Goal: Transaction & Acquisition: Book appointment/travel/reservation

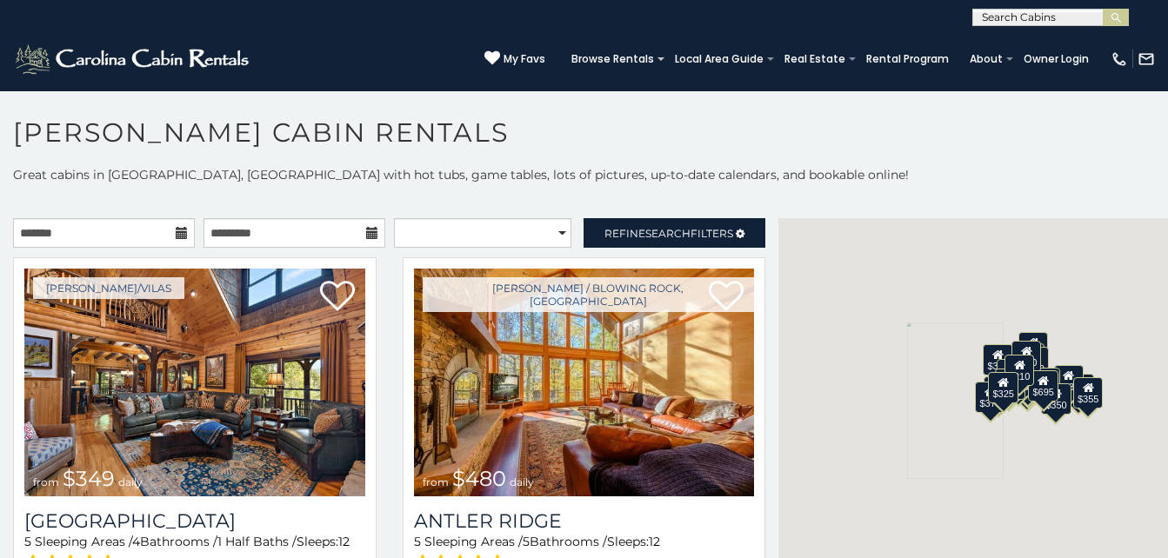
click at [908, 257] on div "$349 $480 $525 $315 $355 $675 $635 $930 $400 $451 $330 $400 $485 $460 $395 $255…" at bounding box center [972, 400] width 389 height 365
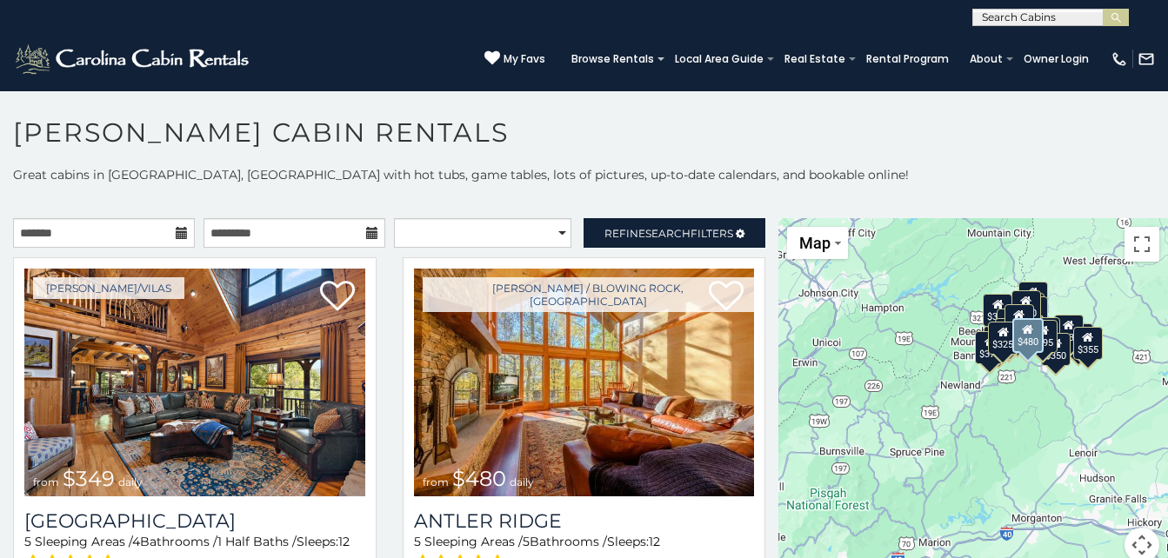
click at [756, 398] on div "Boone / Blowing Rock, NC from $480 daily Antler Ridge 5 Sleeping Areas / 5 Bath…" at bounding box center [583, 448] width 389 height 383
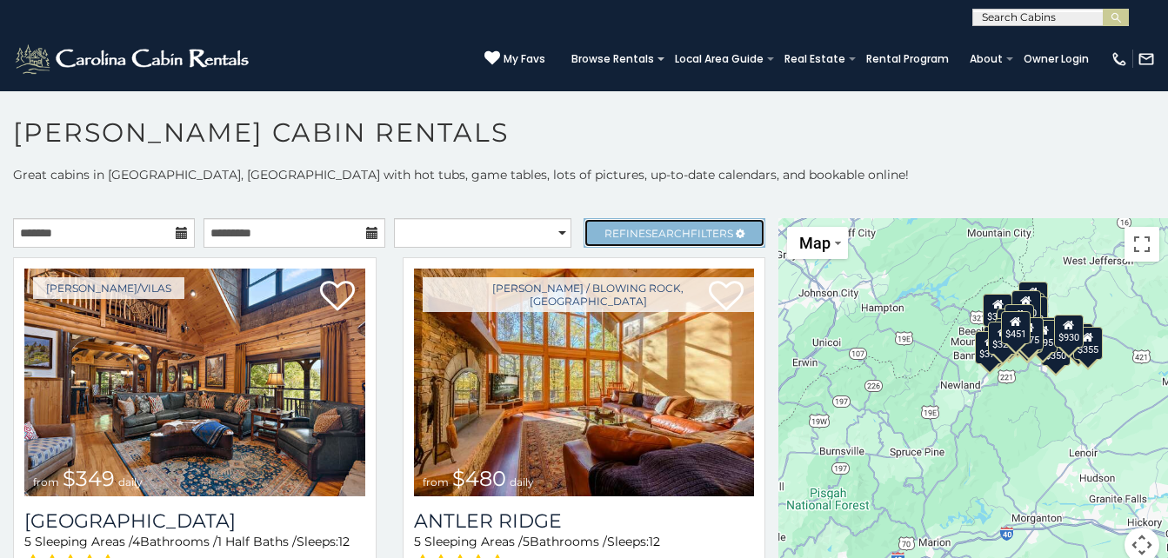
click at [722, 234] on link "Refine Search Filters" at bounding box center [674, 233] width 182 height 30
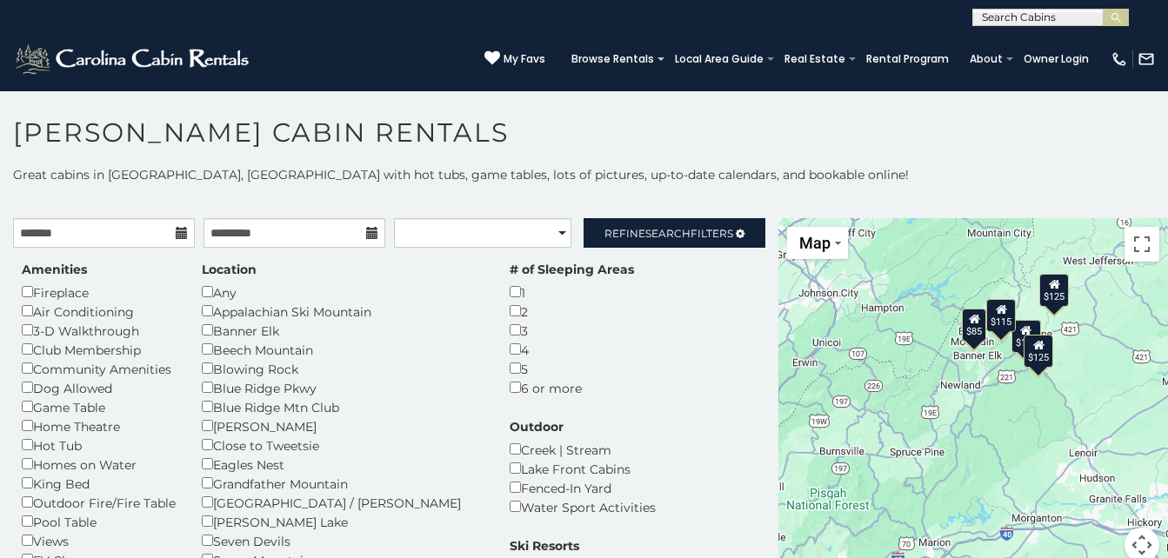
click at [649, 403] on div "Amenities Fireplace Air Conditioning 3-D Walkthrough Club Membership Community …" at bounding box center [389, 559] width 761 height 596
drag, startPoint x: 649, startPoint y: 403, endPoint x: 175, endPoint y: 443, distance: 476.3
click at [175, 443] on div "Amenities Fireplace Air Conditioning 3-D Walkthrough Club Membership Community …" at bounding box center [389, 559] width 761 height 596
click at [175, 443] on div "Hot Tub" at bounding box center [99, 445] width 154 height 19
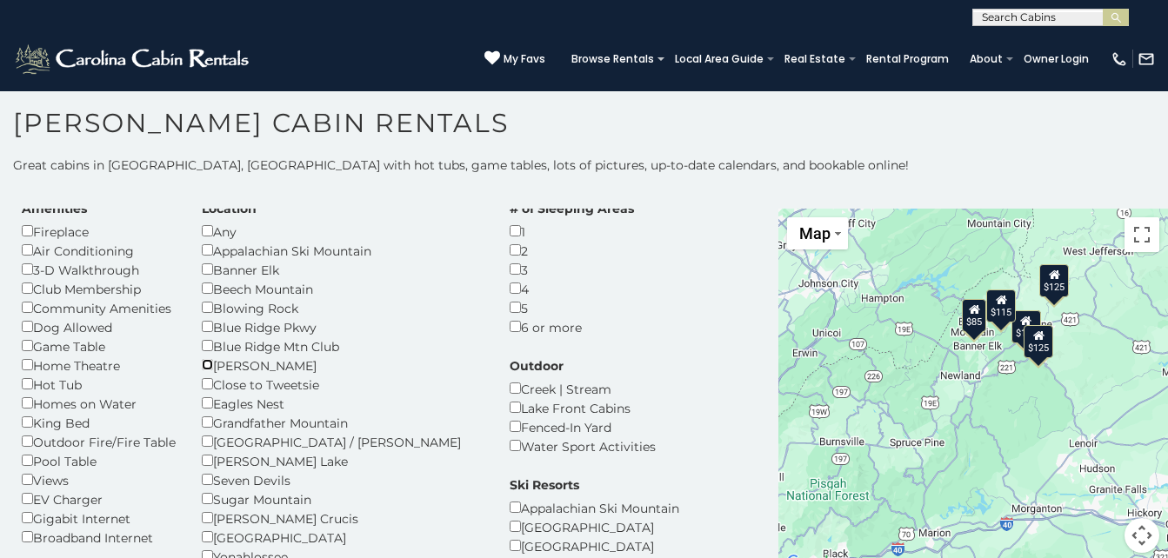
scroll to position [50, 0]
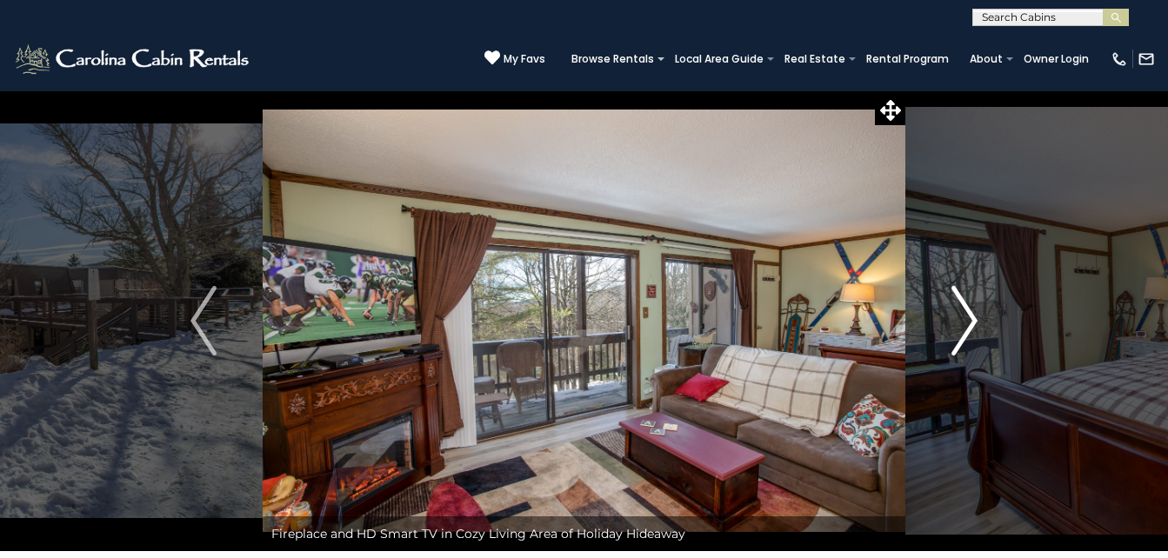
click at [970, 323] on img "Next" at bounding box center [964, 321] width 26 height 70
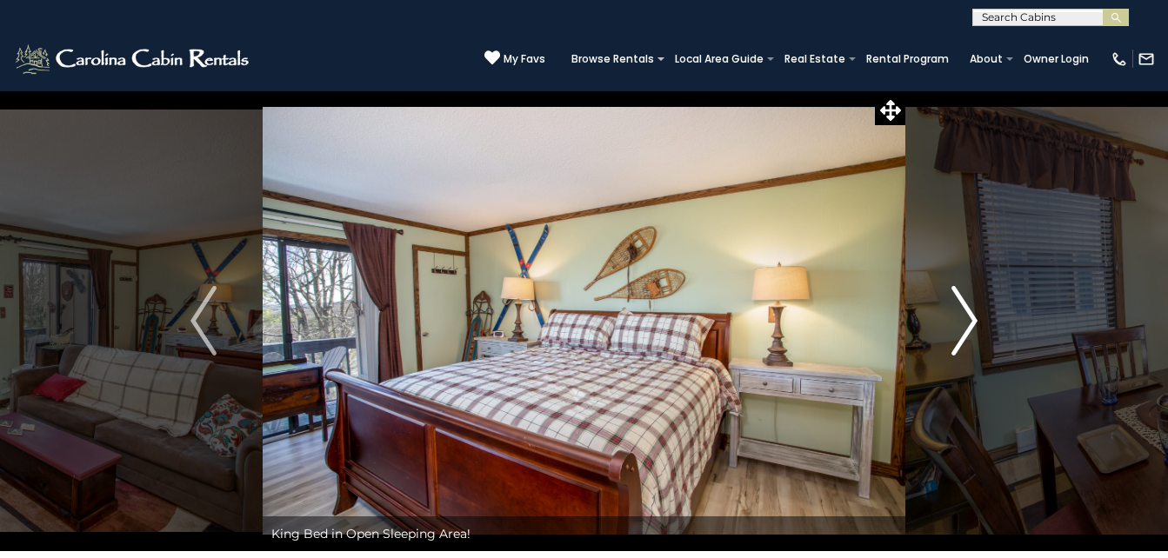
click at [970, 323] on img "Next" at bounding box center [964, 321] width 26 height 70
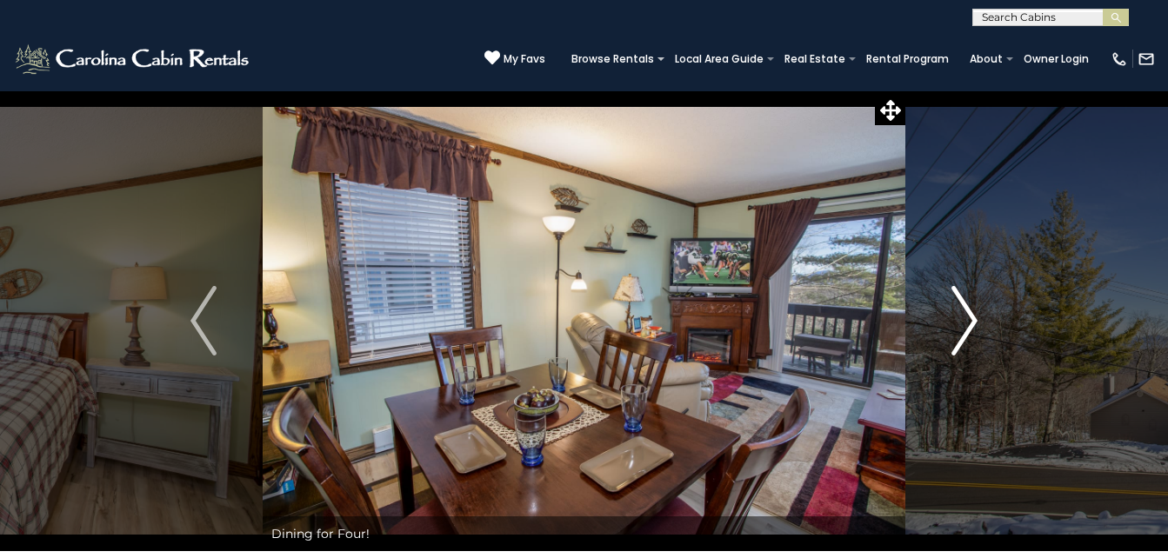
click at [970, 323] on img "Next" at bounding box center [964, 321] width 26 height 70
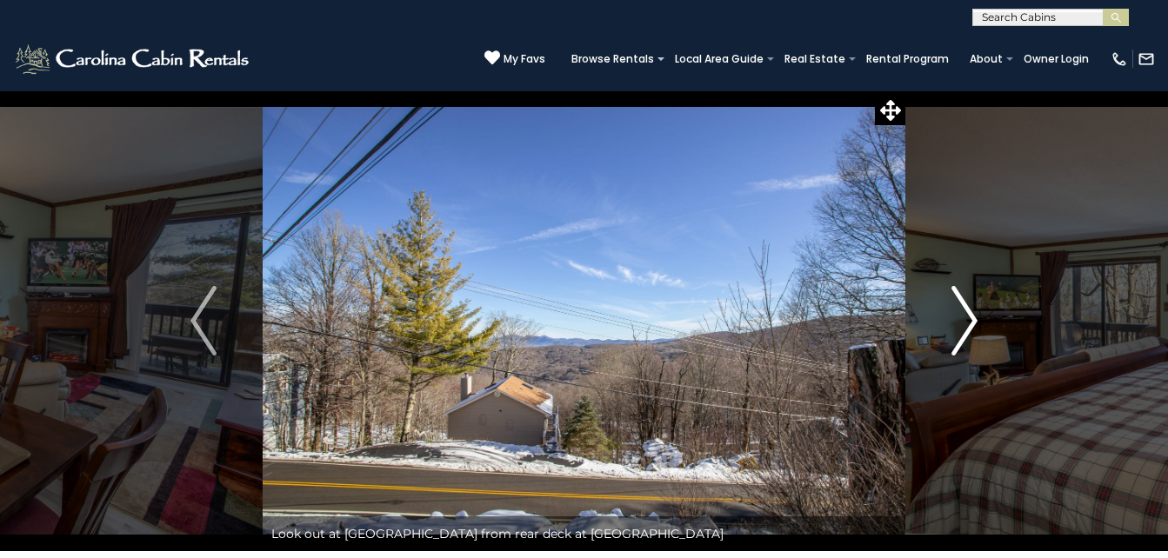
click at [970, 323] on img "Next" at bounding box center [964, 321] width 26 height 70
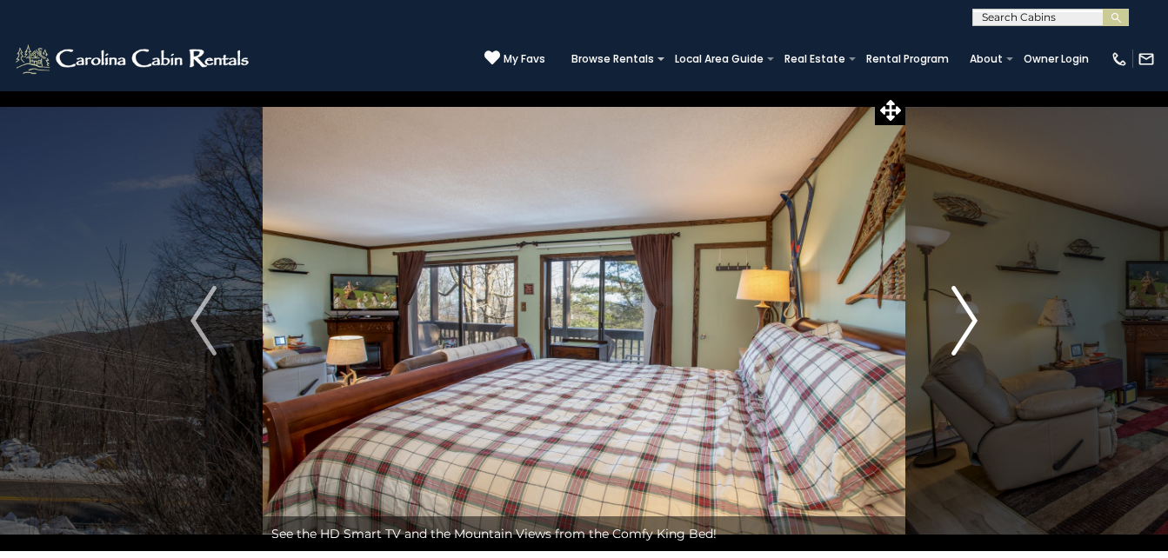
click at [970, 323] on img "Next" at bounding box center [964, 321] width 26 height 70
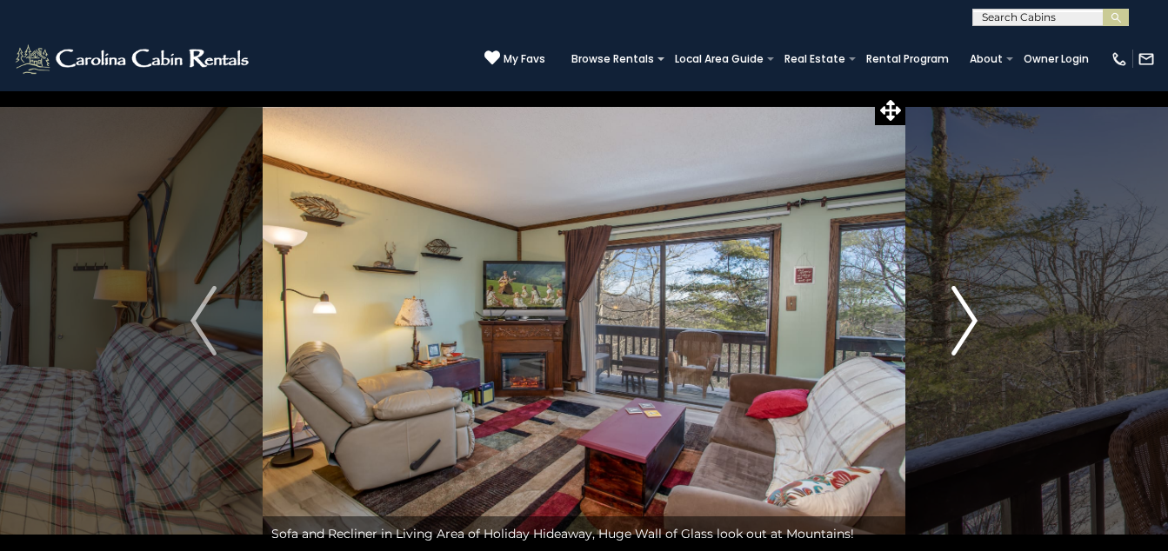
click at [970, 323] on img "Next" at bounding box center [964, 321] width 26 height 70
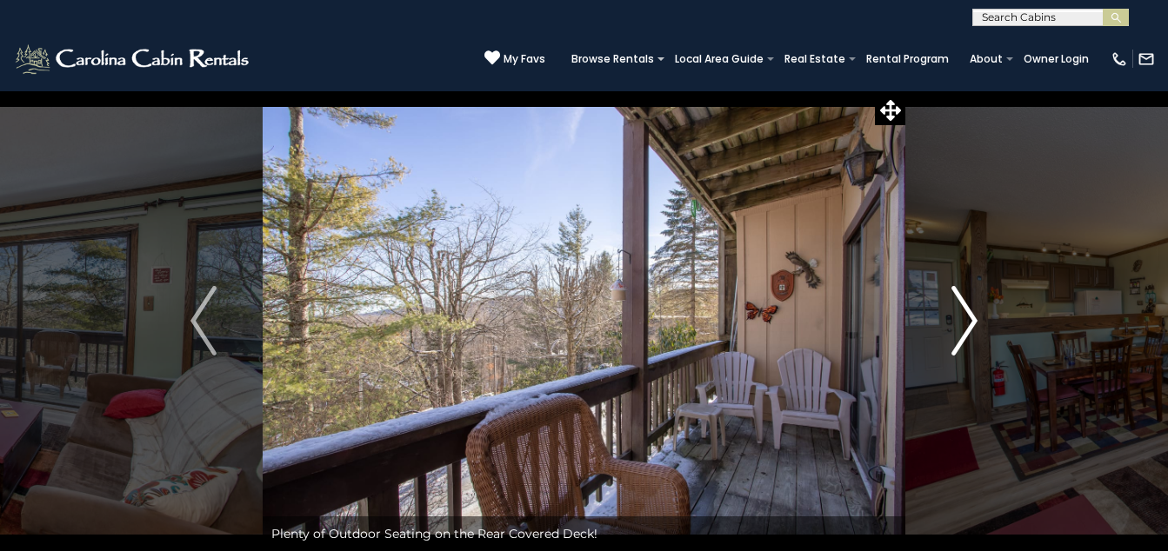
click at [970, 323] on img "Next" at bounding box center [964, 321] width 26 height 70
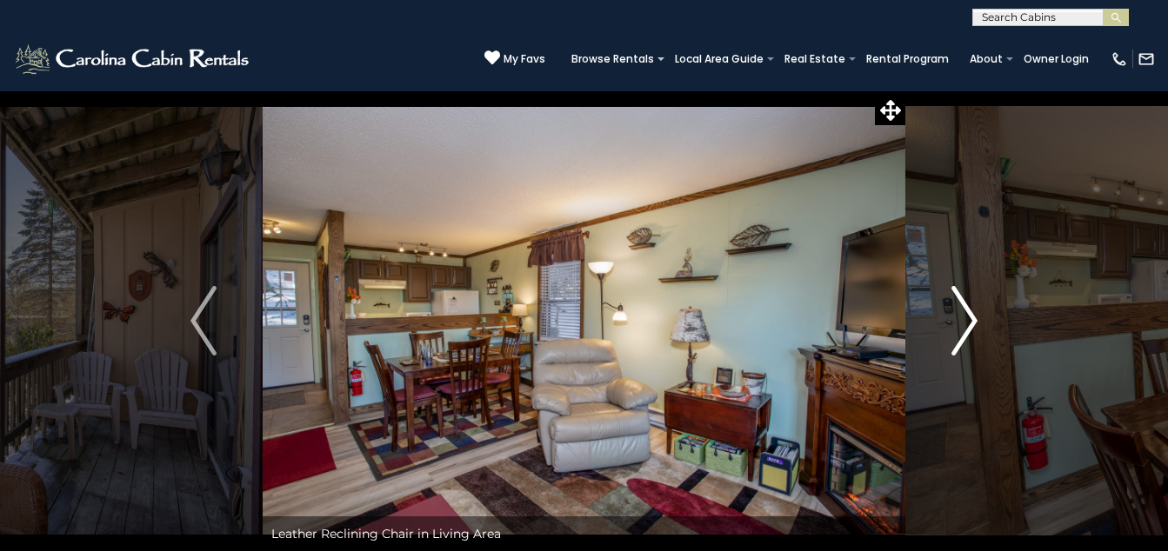
click at [970, 323] on img "Next" at bounding box center [964, 321] width 26 height 70
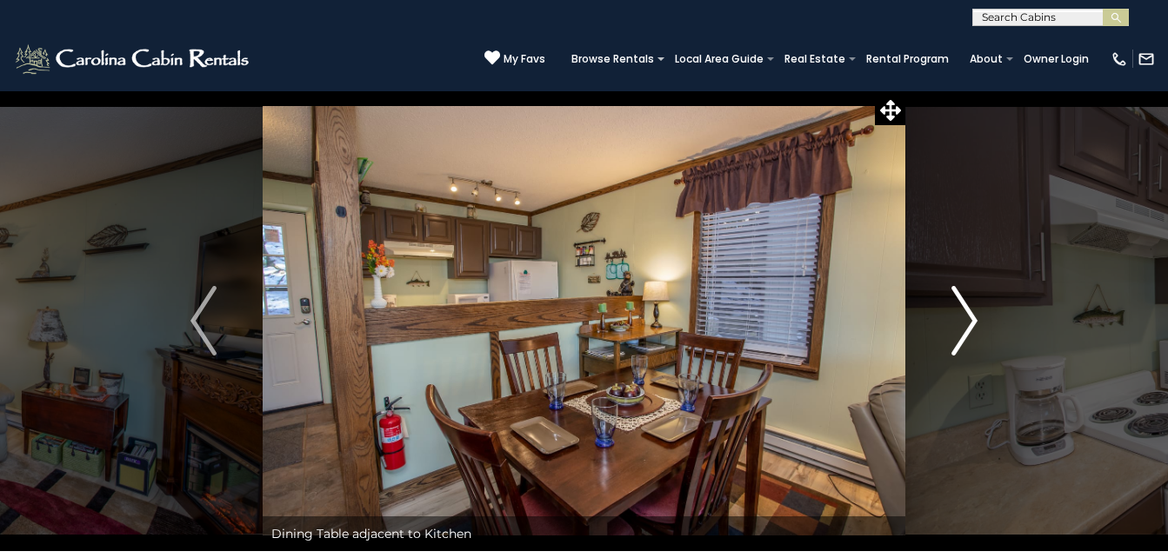
click at [970, 323] on img "Next" at bounding box center [964, 321] width 26 height 70
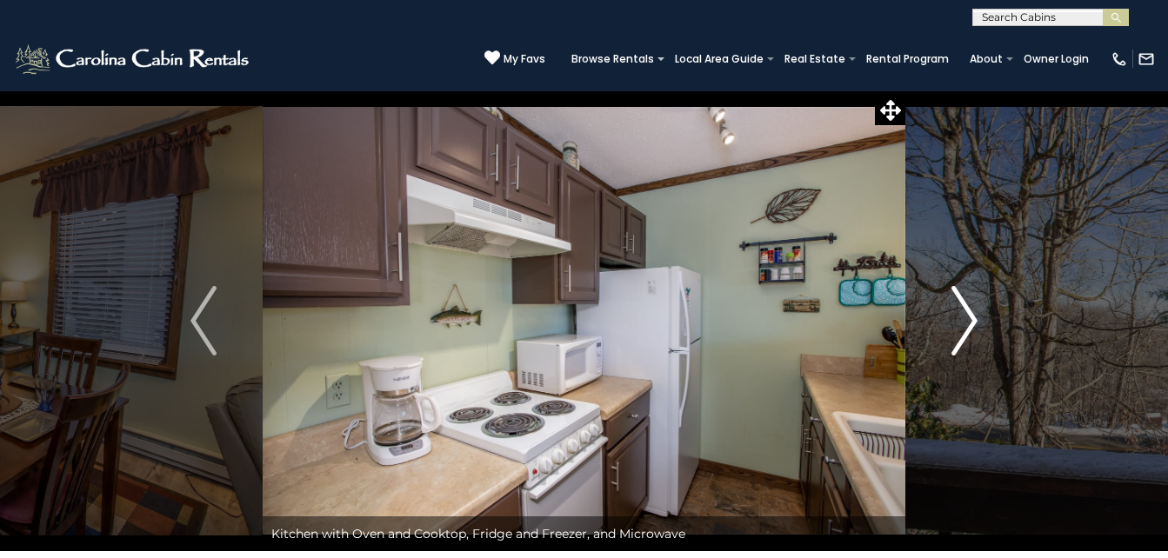
click at [970, 323] on img "Next" at bounding box center [964, 321] width 26 height 70
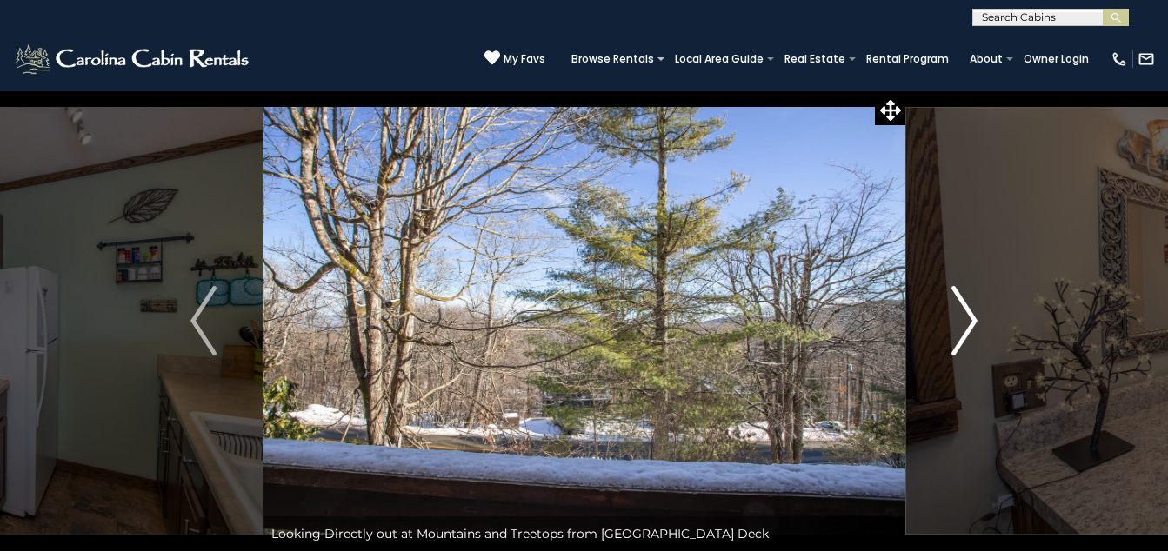
click at [970, 323] on img "Next" at bounding box center [964, 321] width 26 height 70
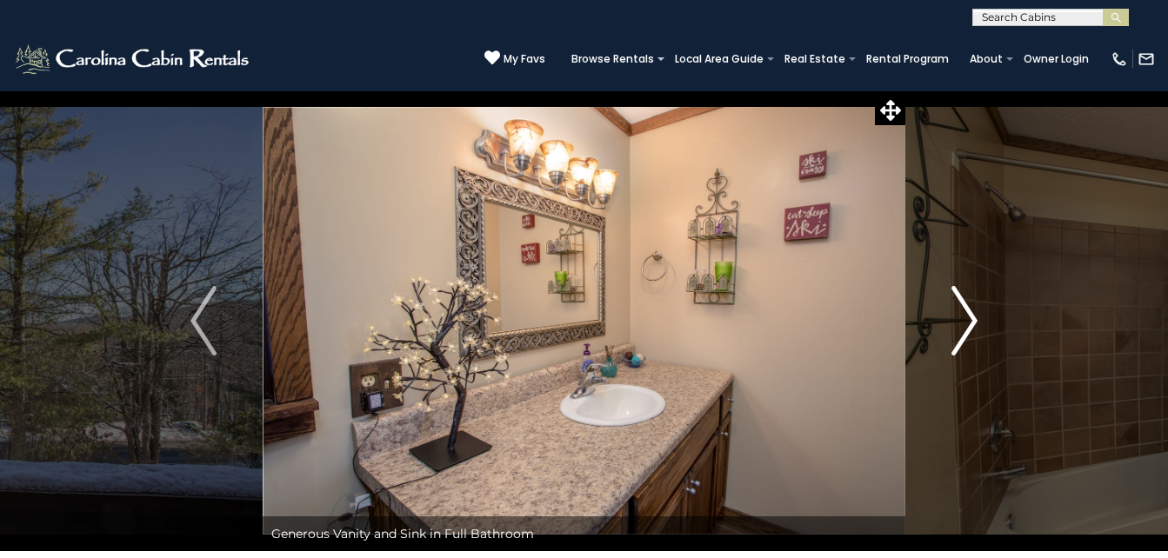
click at [970, 323] on img "Next" at bounding box center [964, 321] width 26 height 70
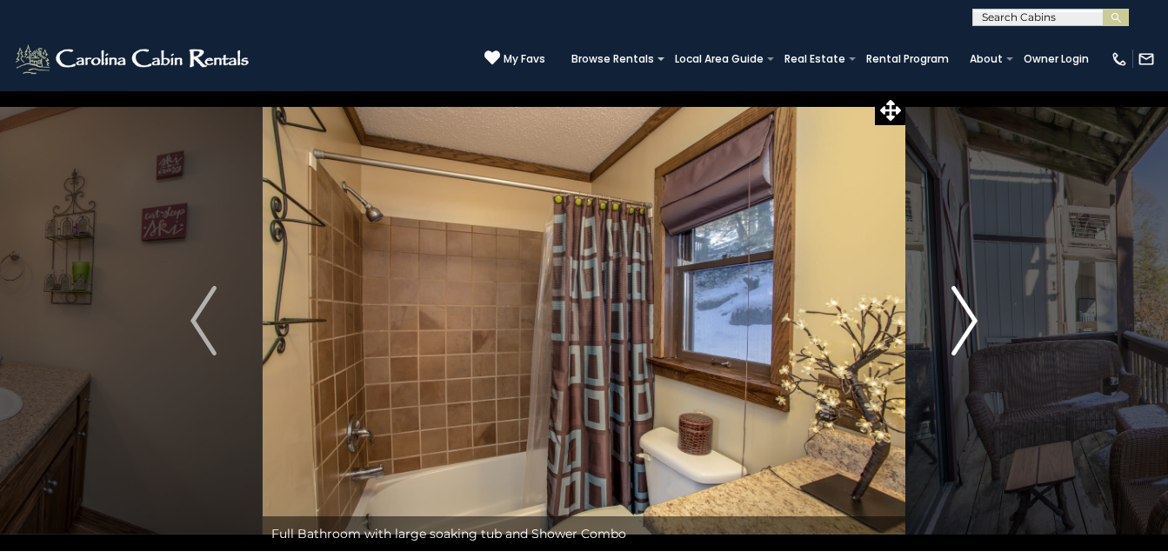
click at [970, 323] on img "Next" at bounding box center [964, 321] width 26 height 70
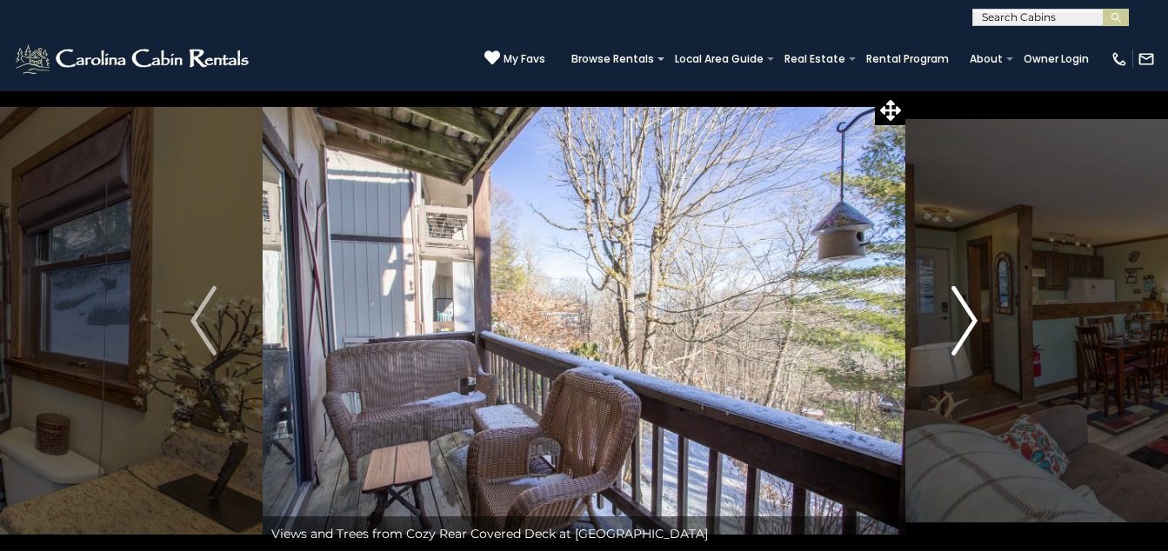
click at [970, 323] on img "Next" at bounding box center [964, 321] width 26 height 70
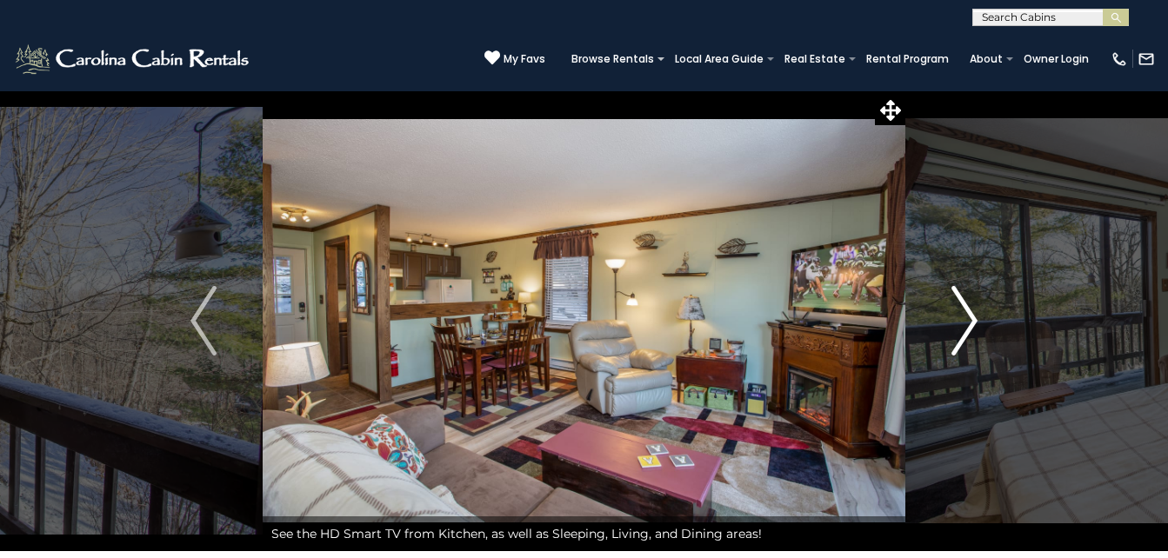
click at [970, 323] on img "Next" at bounding box center [964, 321] width 26 height 70
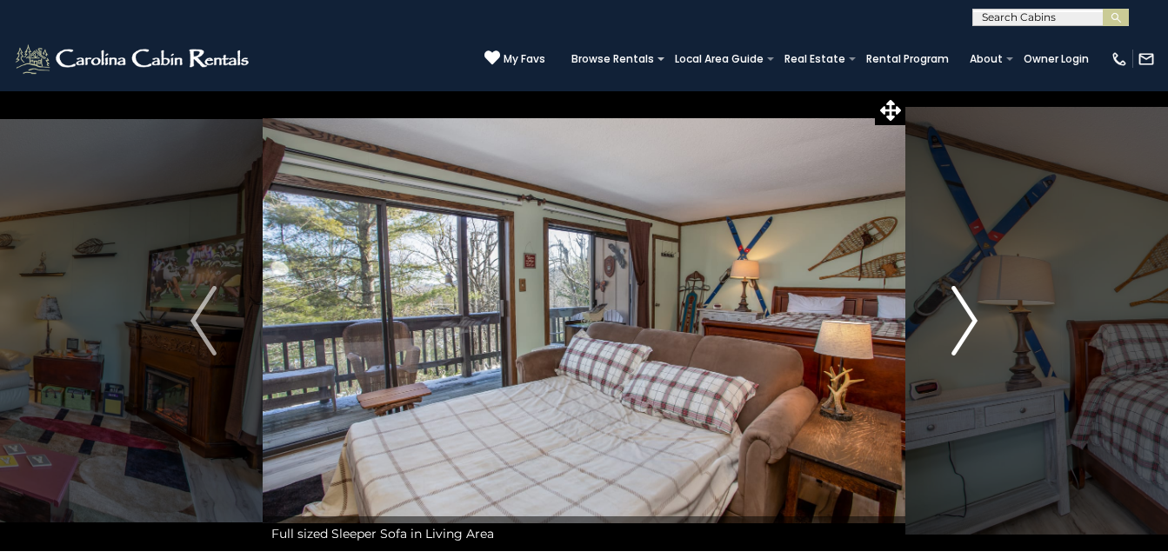
click at [970, 323] on img "Next" at bounding box center [964, 321] width 26 height 70
